Goal: Information Seeking & Learning: Understand process/instructions

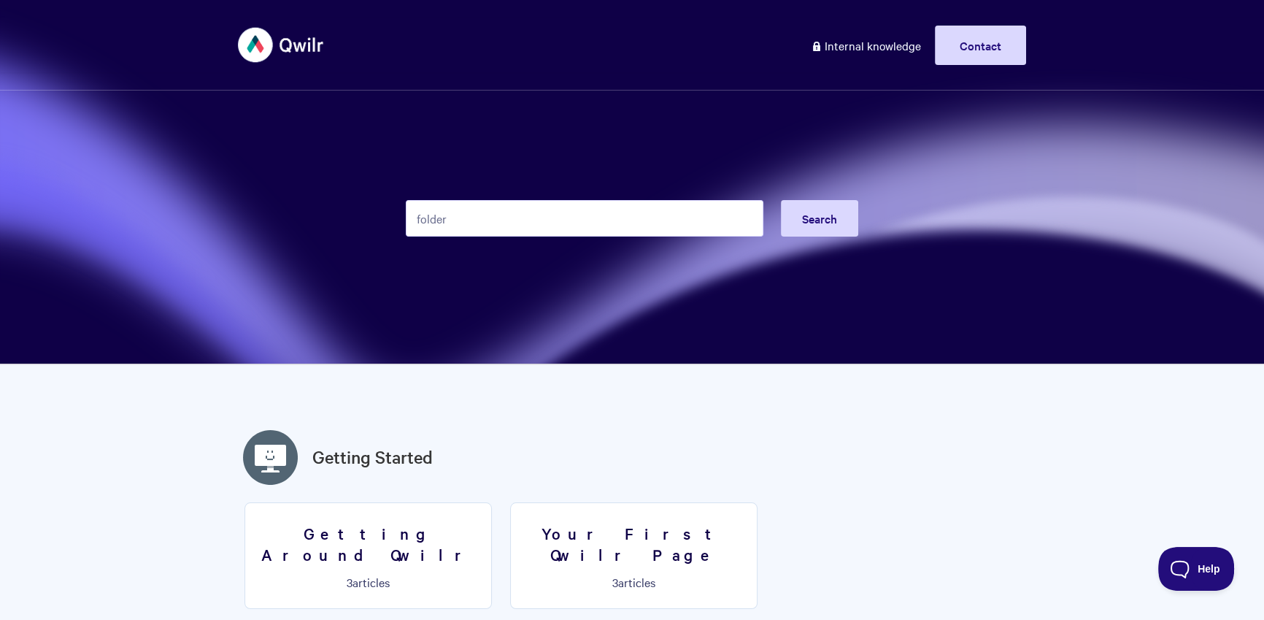
type input "folder"
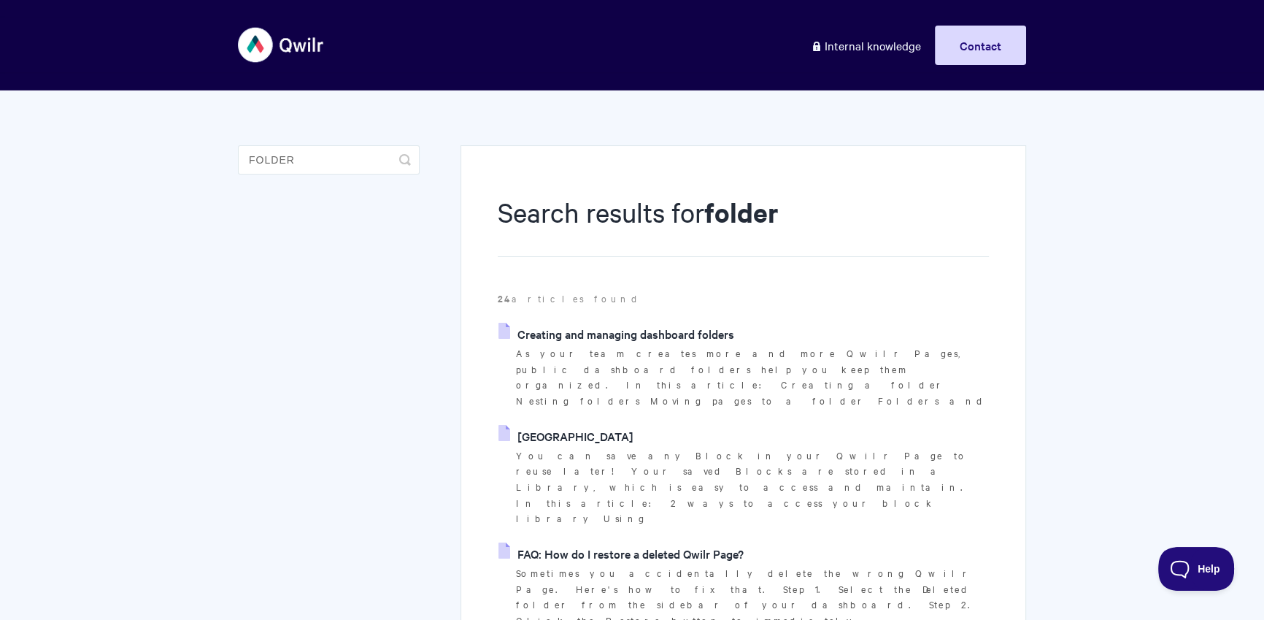
click at [593, 447] on p "You can save any Block in your Qwilr Page to reuse later! Your saved Blocks are…" at bounding box center [752, 487] width 473 height 80
click at [593, 425] on link "[GEOGRAPHIC_DATA]" at bounding box center [565, 436] width 135 height 22
click at [643, 344] on link "Creating and managing dashboard folders" at bounding box center [616, 334] width 236 height 22
